Goal: Information Seeking & Learning: Compare options

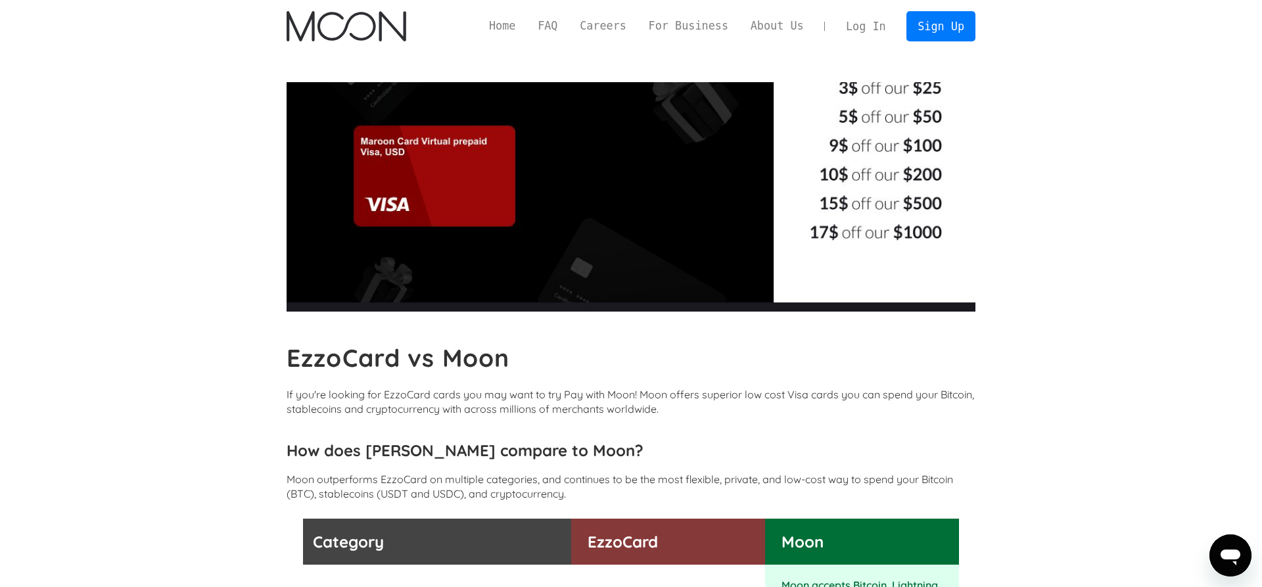
click at [359, 31] on img "home" at bounding box center [346, 26] width 119 height 30
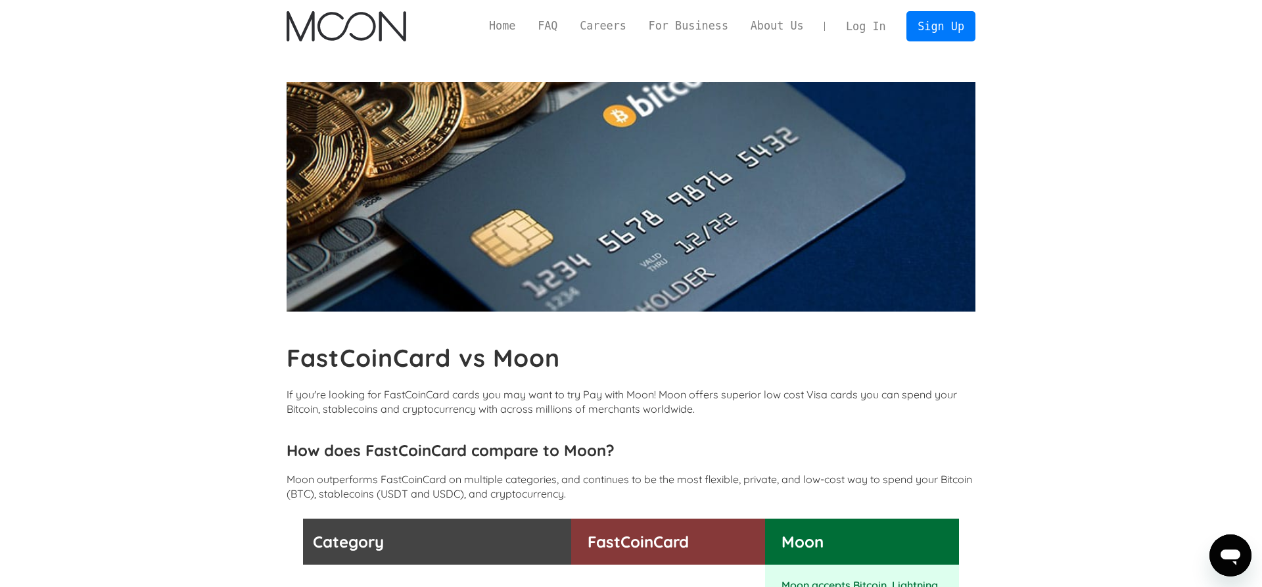
click at [380, 368] on b "FastCoinCard vs Moon" at bounding box center [423, 357] width 273 height 30
click at [379, 368] on b "FastCoinCard vs Moon" at bounding box center [423, 357] width 273 height 30
copy b "FastCoinCard"
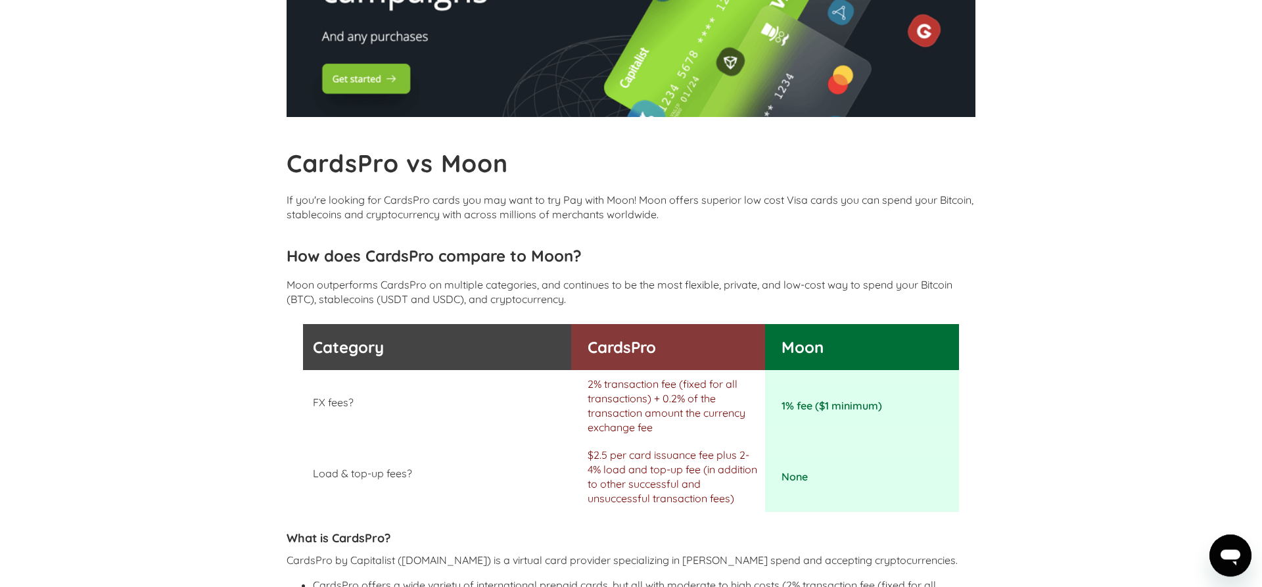
scroll to position [268, 0]
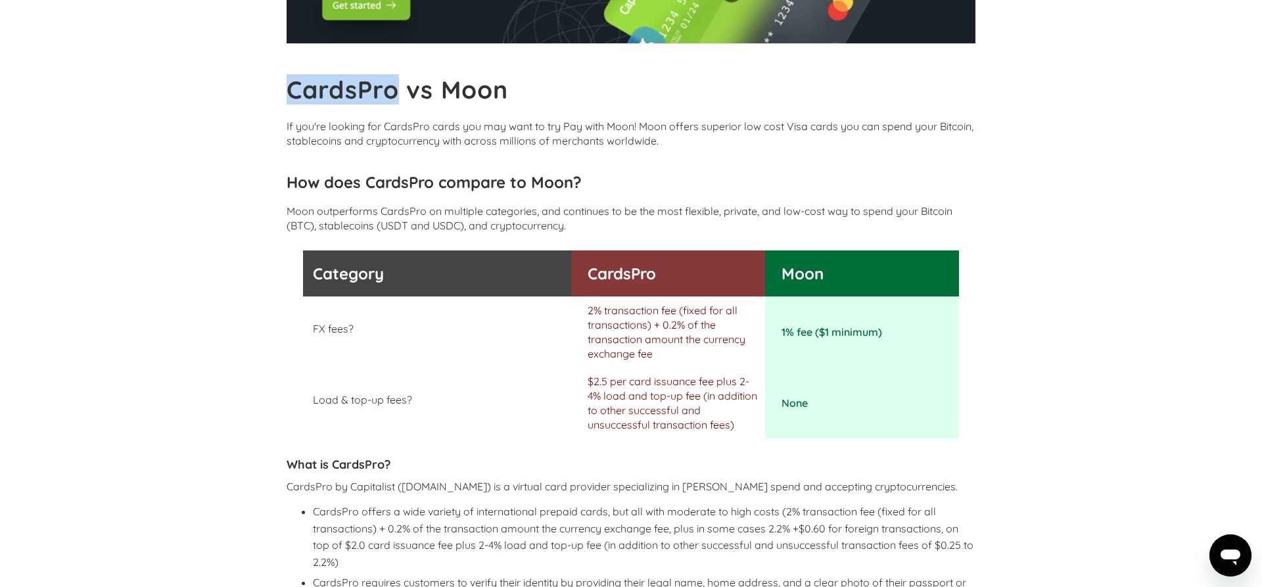
drag, startPoint x: 397, startPoint y: 91, endPoint x: 285, endPoint y: 95, distance: 111.8
copy b "CardsPro"
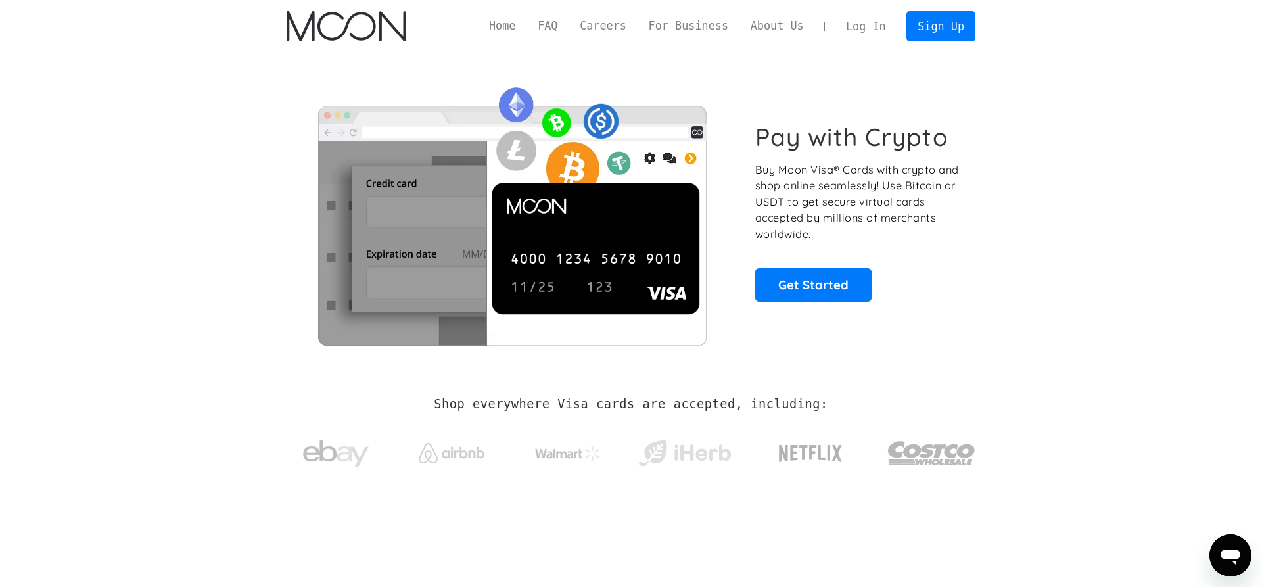
click at [875, 29] on link "Log In" at bounding box center [866, 26] width 62 height 29
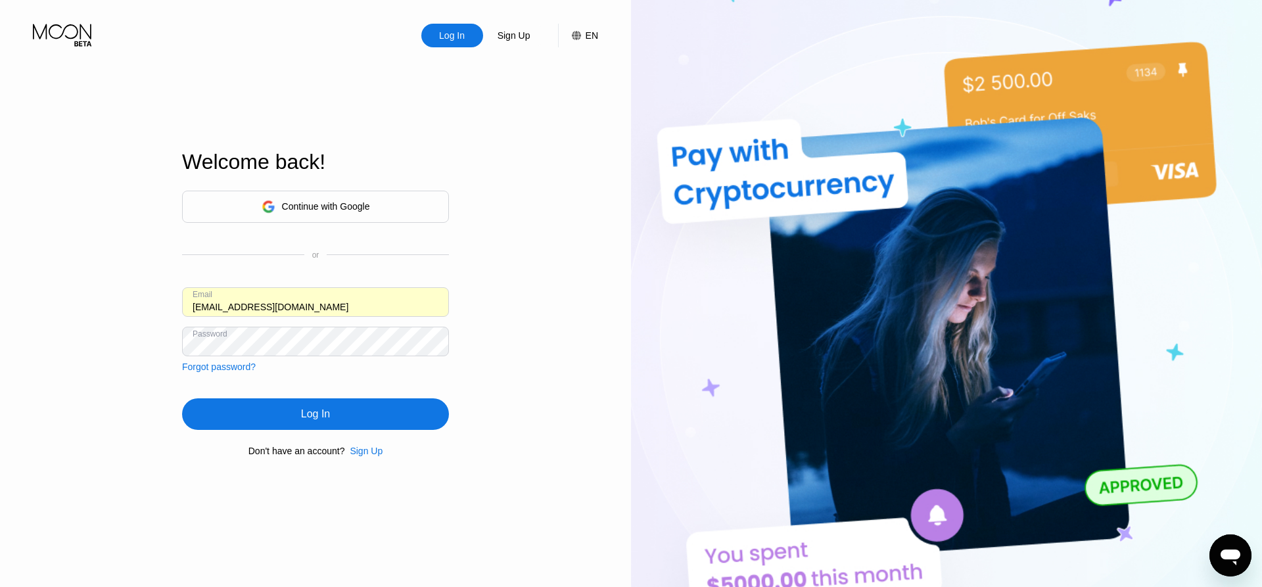
click at [280, 310] on input "[EMAIL_ADDRESS][DOMAIN_NAME]" at bounding box center [315, 302] width 267 height 30
click at [302, 425] on div "Log In" at bounding box center [315, 414] width 267 height 32
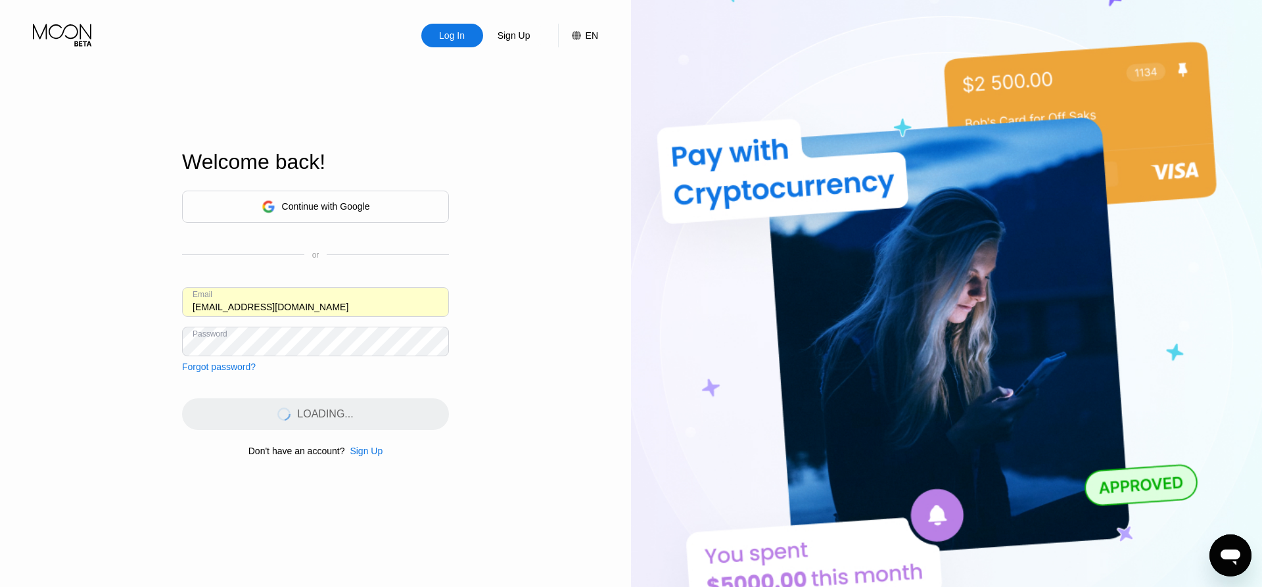
click at [532, 279] on div "Log In Sign Up EN Language English Save Welcome back! Continue with Google or E…" at bounding box center [315, 322] width 631 height 645
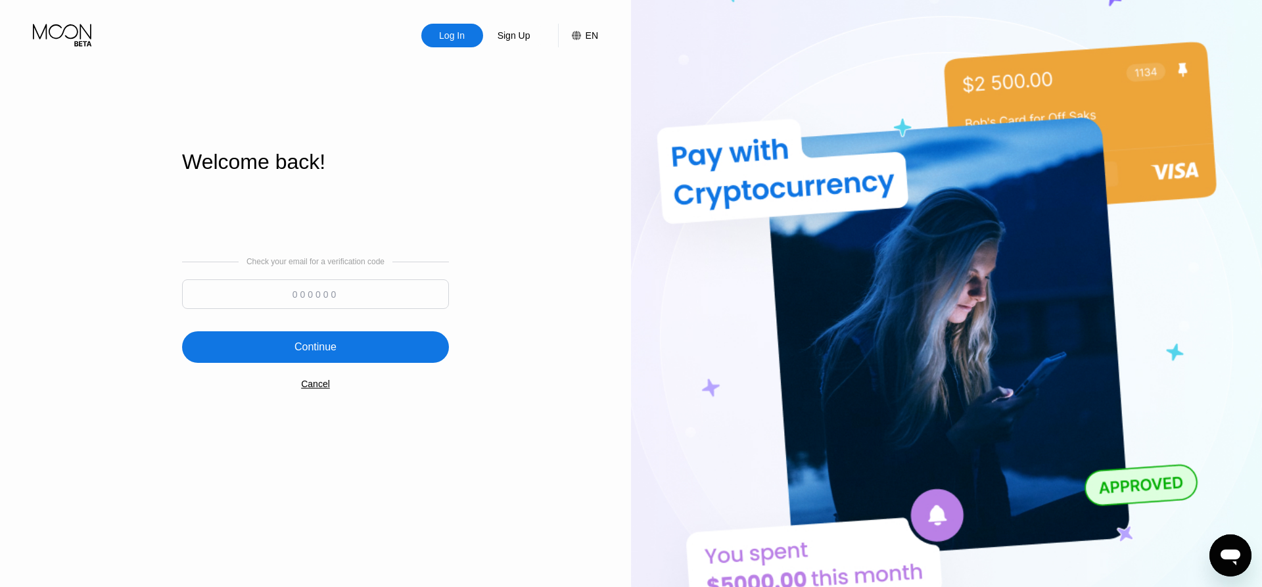
click at [312, 293] on input at bounding box center [315, 294] width 267 height 30
